Goal: Task Accomplishment & Management: Use online tool/utility

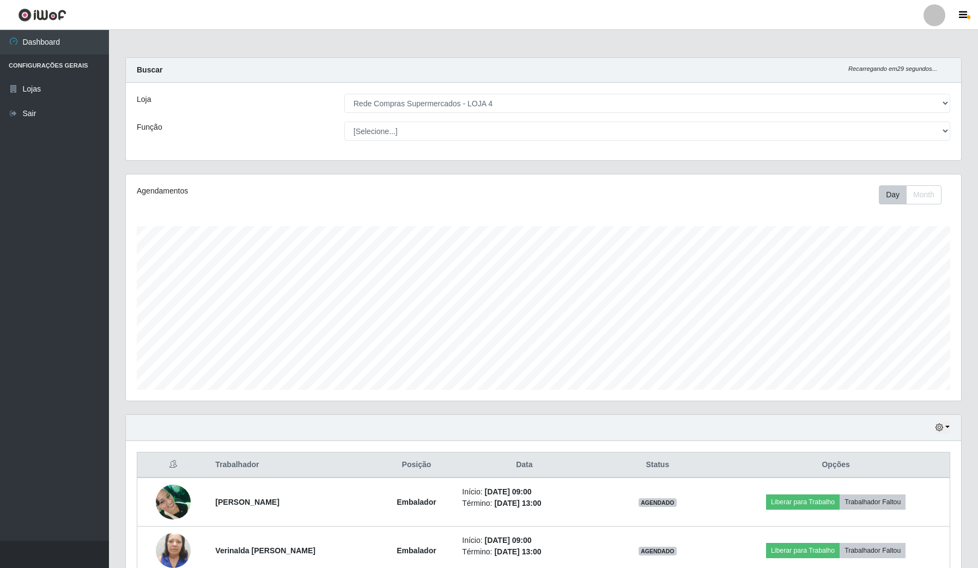
select select "159"
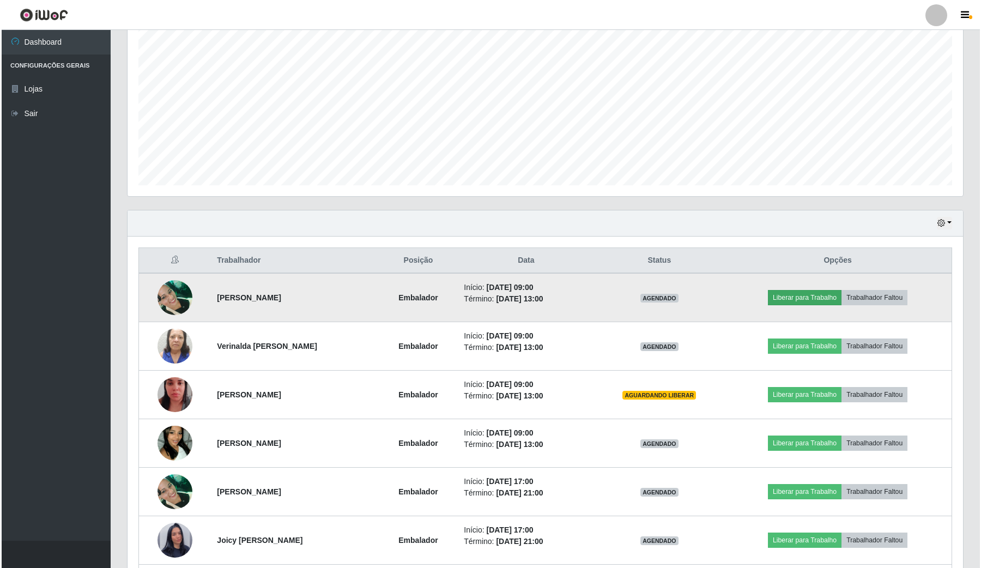
scroll to position [227, 835]
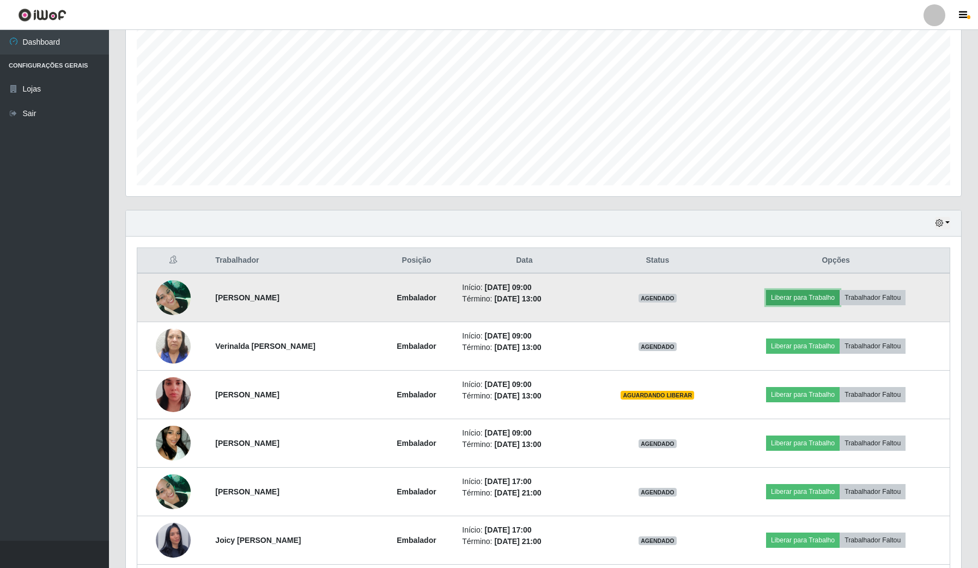
click at [812, 301] on button "Liberar para Trabalho" at bounding box center [803, 297] width 74 height 15
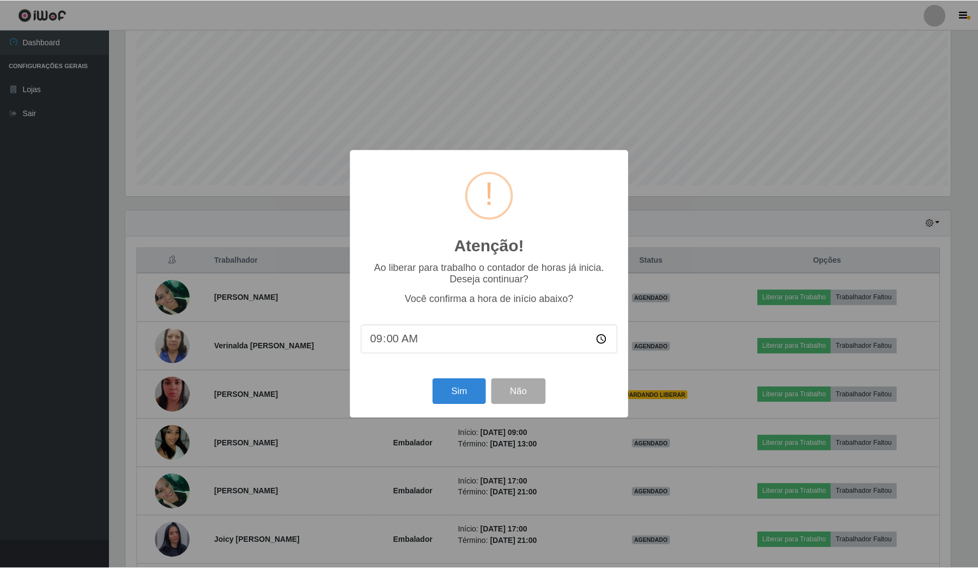
scroll to position [227, 827]
click at [475, 396] on button "Sim" at bounding box center [460, 392] width 53 height 26
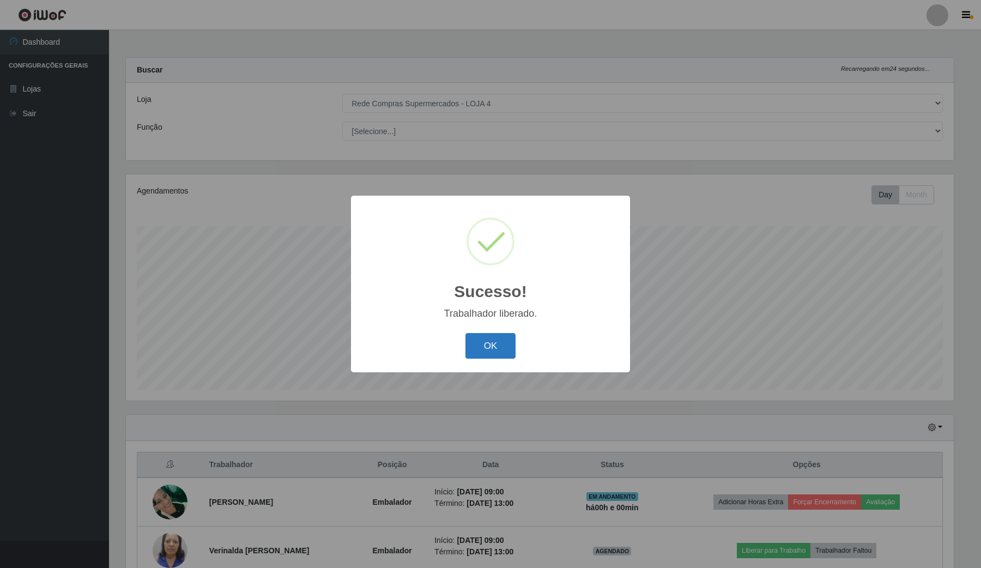
click at [508, 341] on button "OK" at bounding box center [491, 346] width 51 height 26
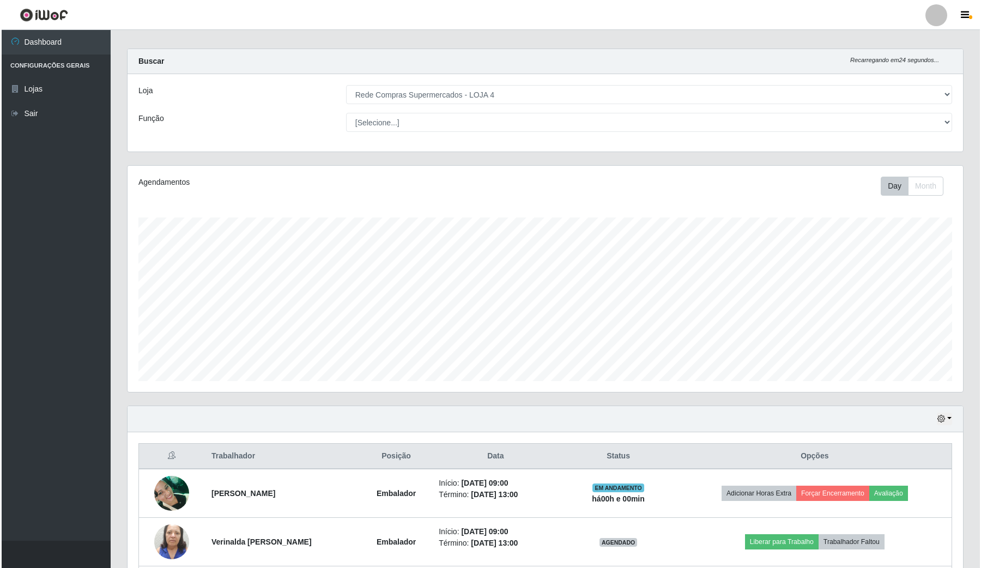
scroll to position [204, 0]
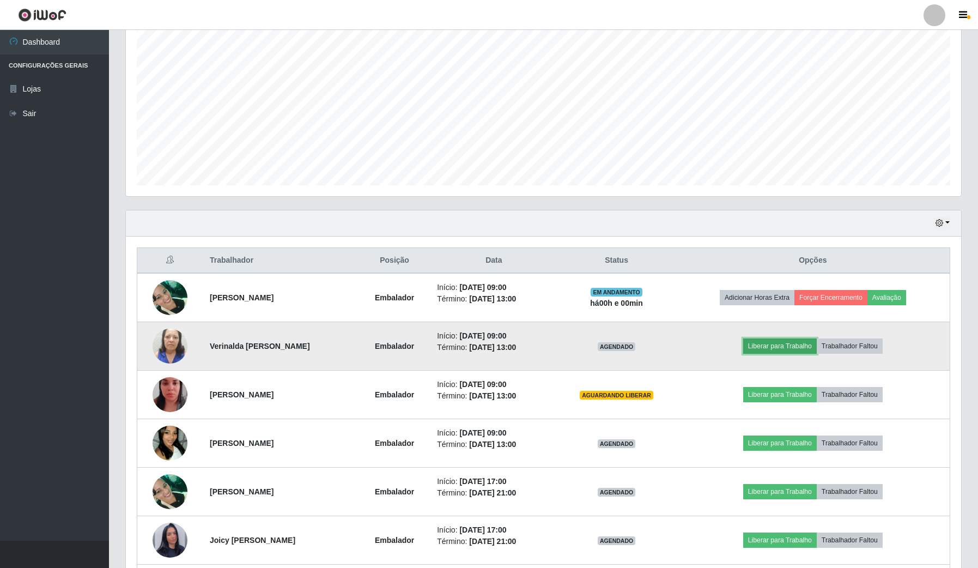
click at [764, 352] on button "Liberar para Trabalho" at bounding box center [781, 346] width 74 height 15
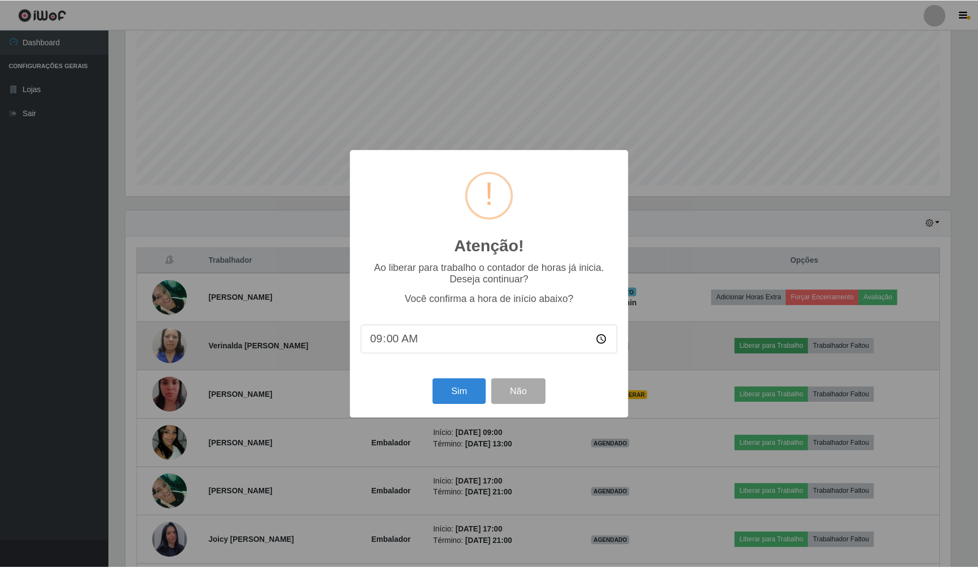
scroll to position [227, 827]
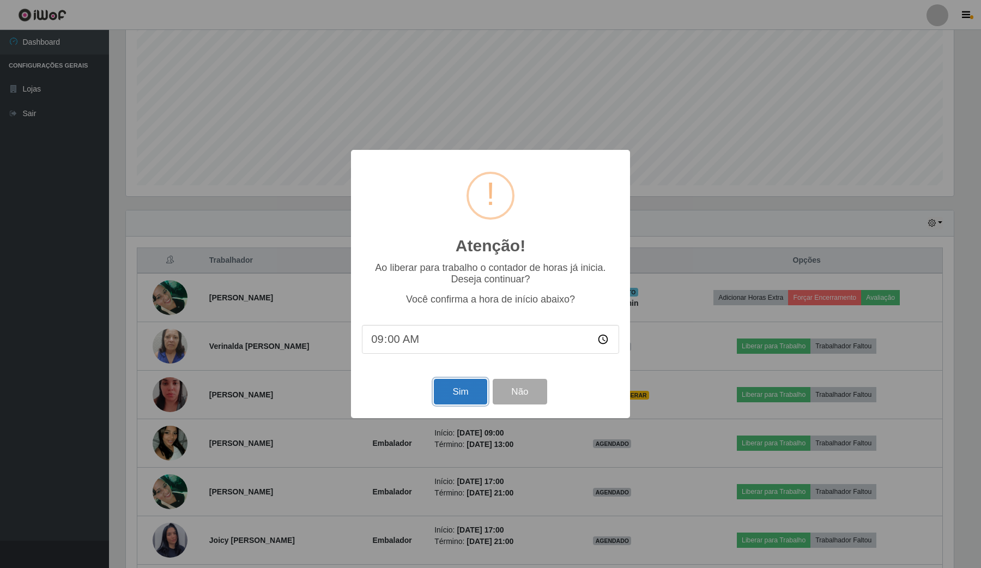
click at [443, 392] on button "Sim" at bounding box center [460, 392] width 53 height 26
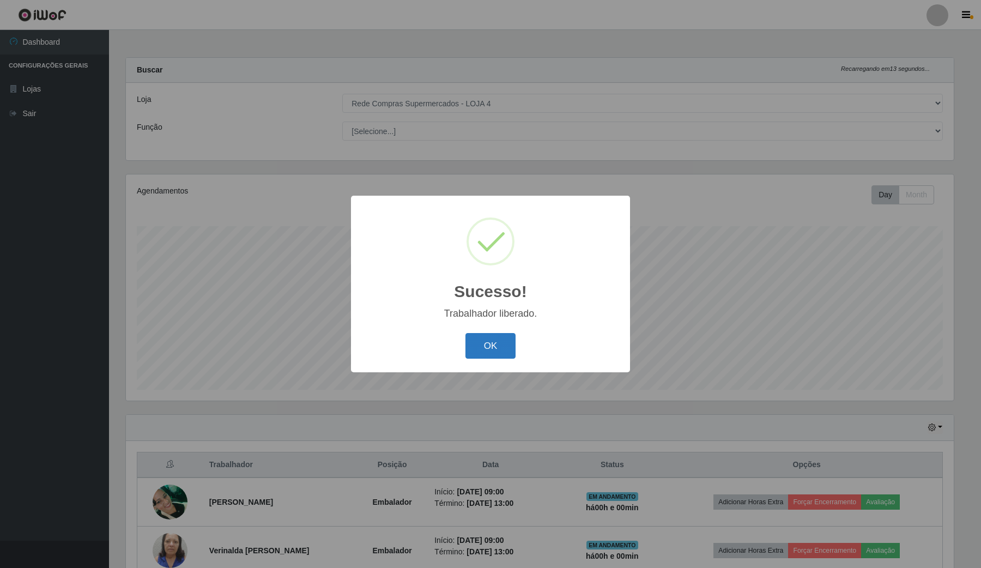
click at [496, 347] on button "OK" at bounding box center [491, 346] width 51 height 26
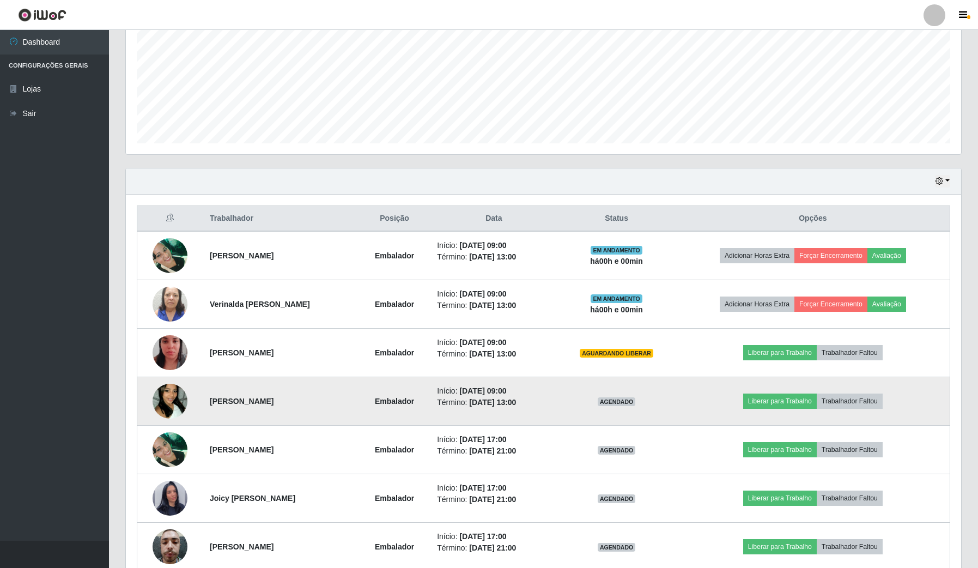
scroll to position [273, 0]
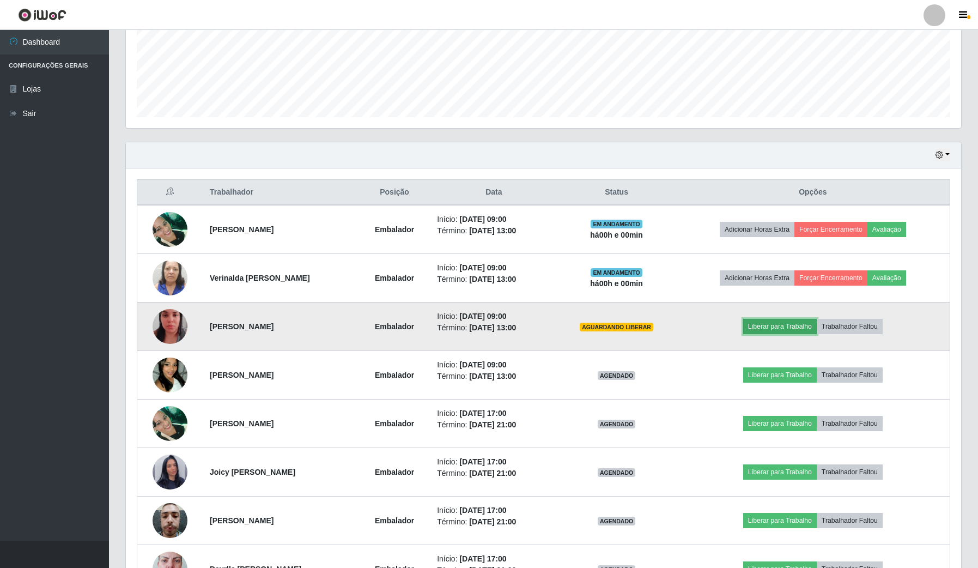
click at [766, 327] on button "Liberar para Trabalho" at bounding box center [781, 326] width 74 height 15
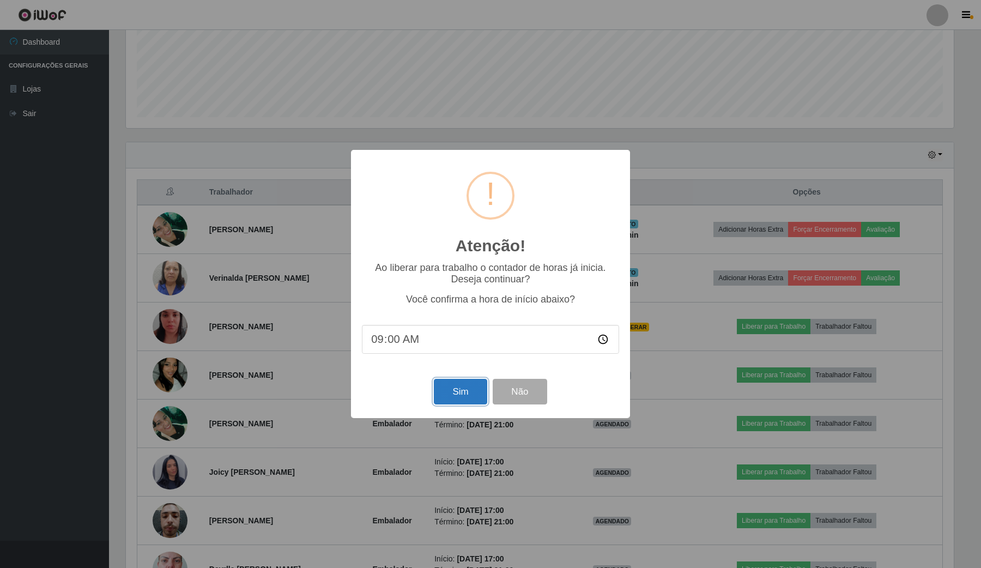
click at [463, 390] on button "Sim" at bounding box center [460, 392] width 53 height 26
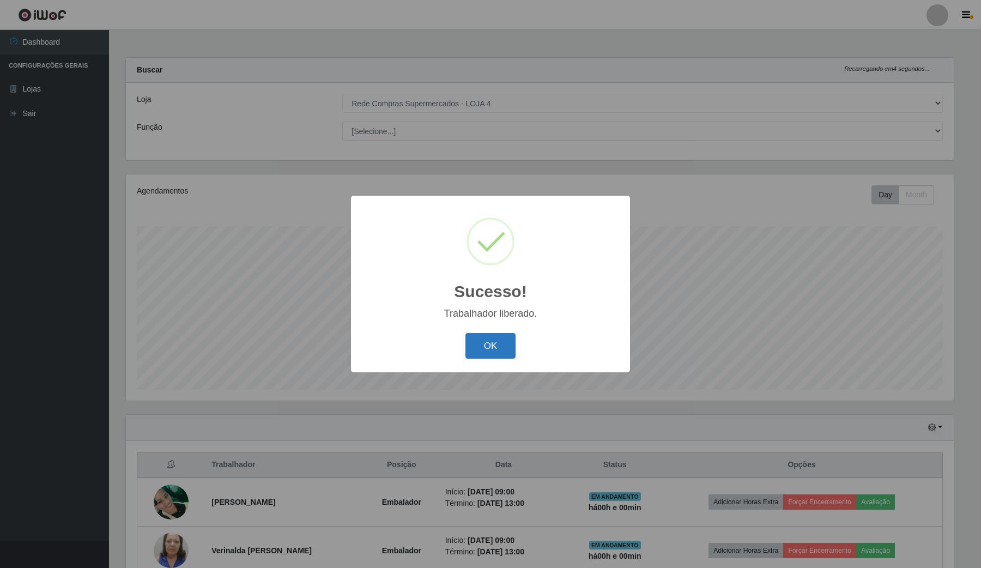
click at [480, 350] on button "OK" at bounding box center [491, 346] width 51 height 26
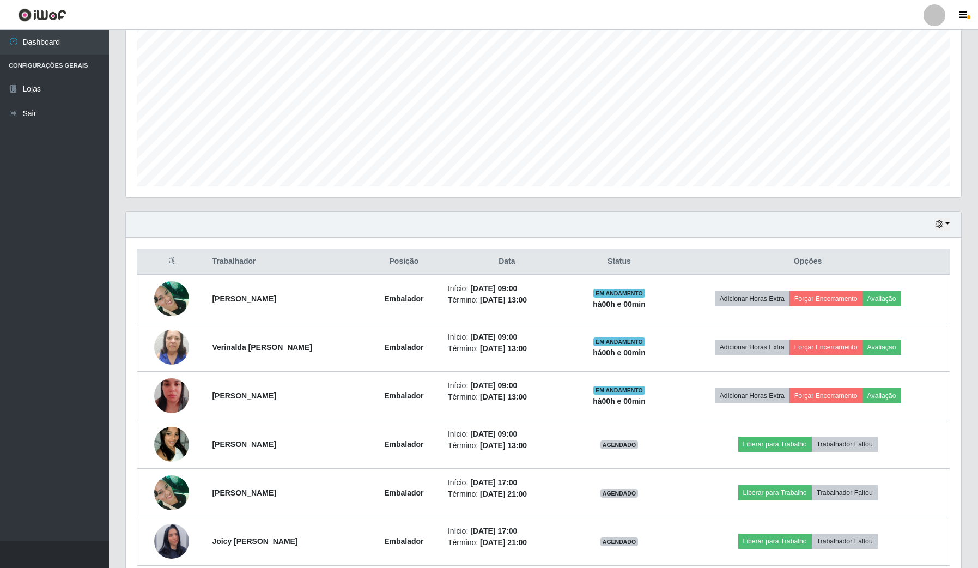
scroll to position [0, 0]
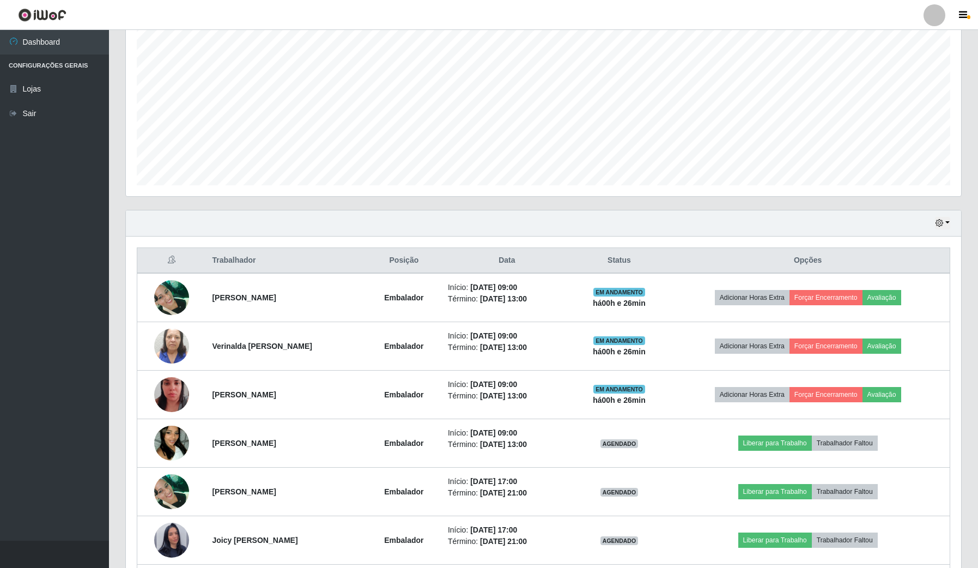
click at [36, 432] on ul "Dashboard Configurações Gerais Lojas Sair" at bounding box center [54, 285] width 109 height 511
